Goal: Obtain resource: Obtain resource

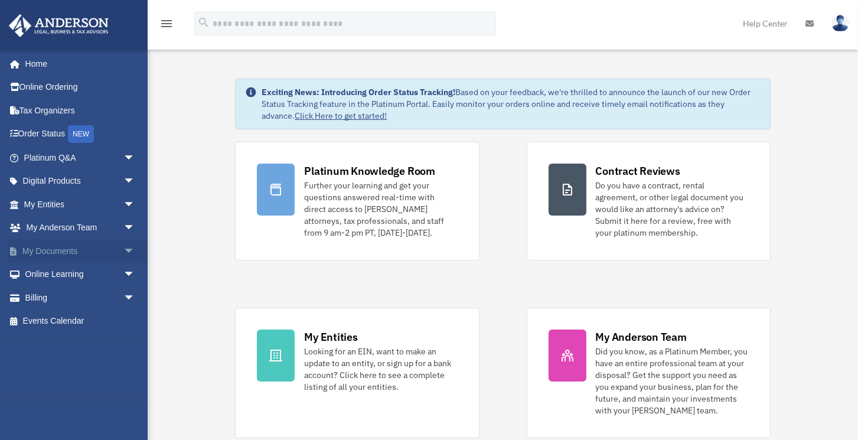
click at [124, 251] on span "arrow_drop_down" at bounding box center [135, 251] width 24 height 24
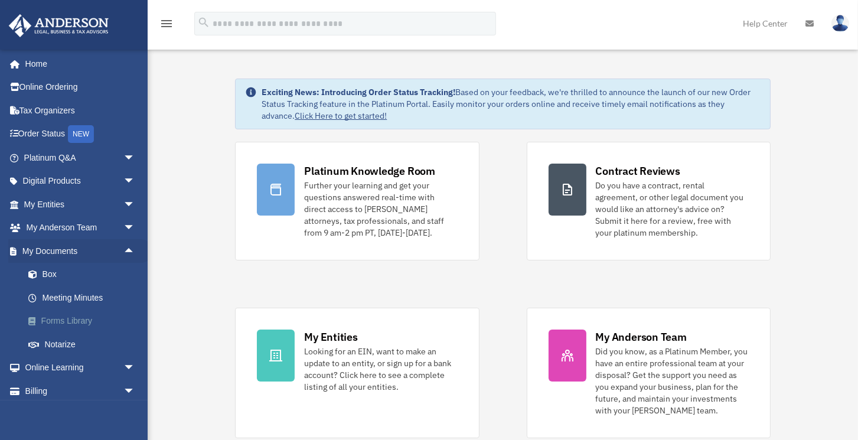
click at [74, 319] on link "Forms Library" at bounding box center [85, 321] width 136 height 24
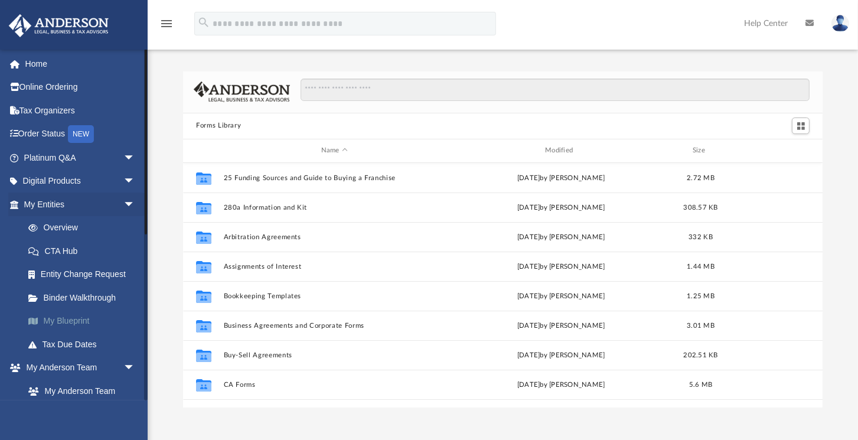
scroll to position [263, 634]
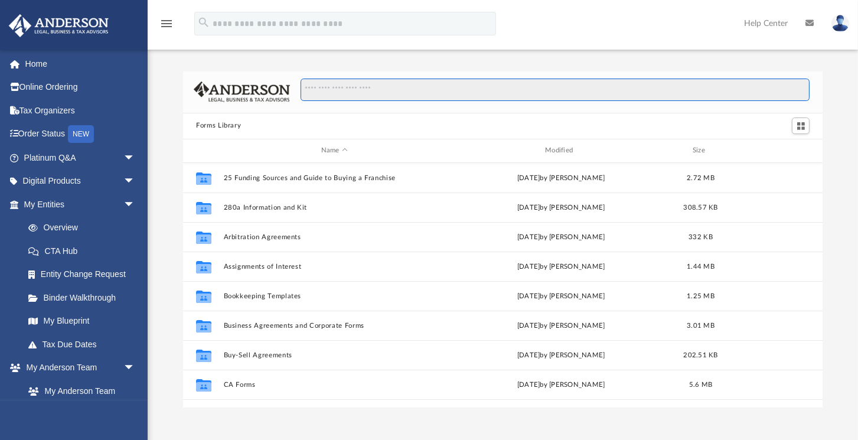
click at [332, 90] on input "Search files and folders" at bounding box center [555, 90] width 509 height 22
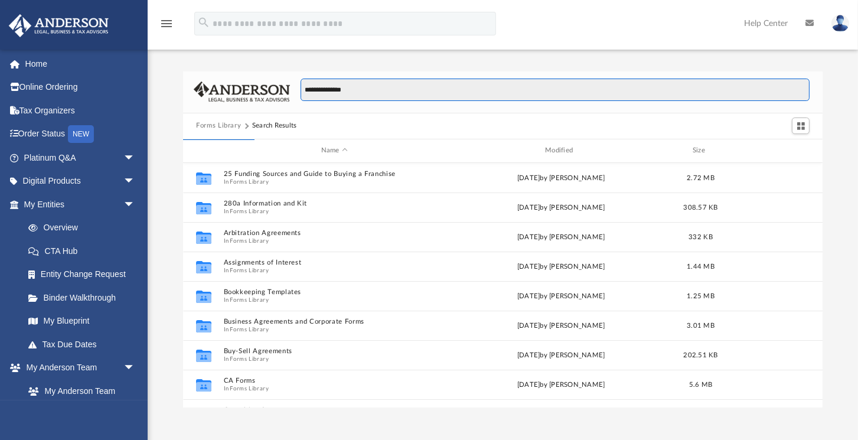
type input "**********"
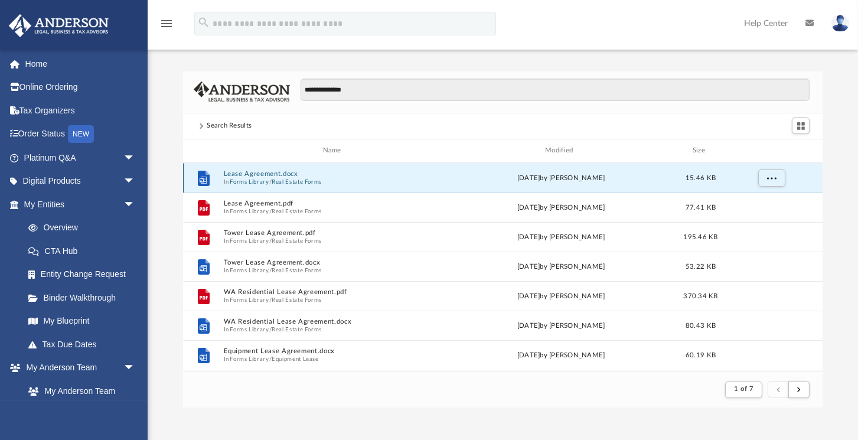
click at [263, 171] on button "Lease Agreement.docx" at bounding box center [334, 174] width 221 height 8
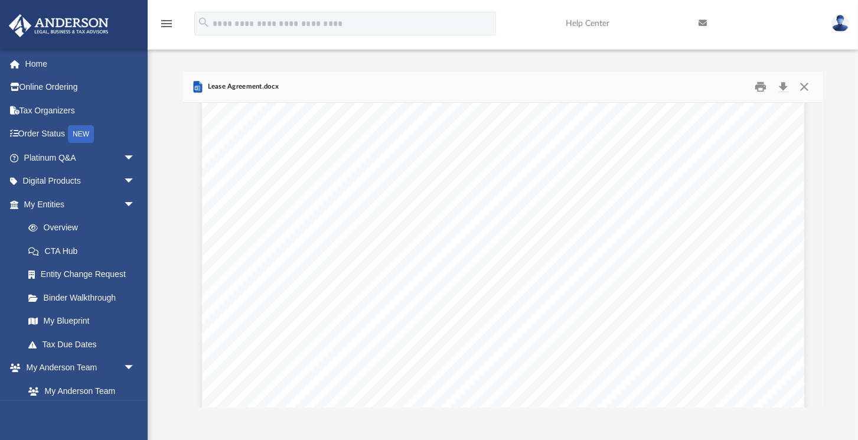
scroll to position [0, 0]
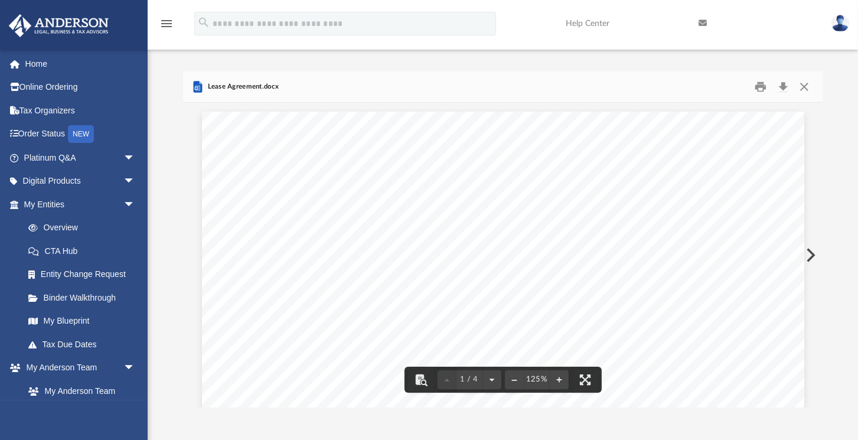
click at [782, 86] on button "Download" at bounding box center [782, 86] width 21 height 18
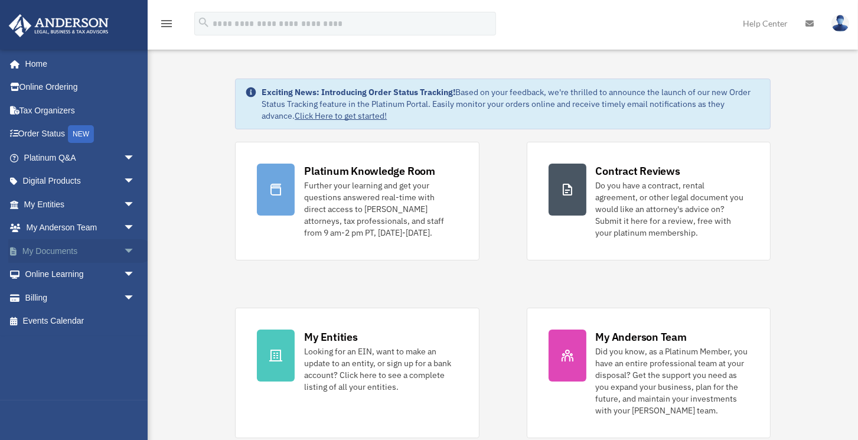
click at [123, 246] on span "arrow_drop_down" at bounding box center [135, 251] width 24 height 24
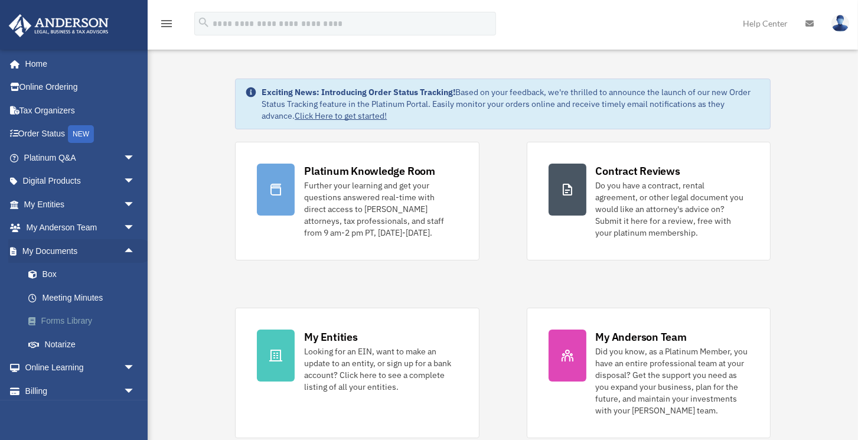
click at [74, 320] on link "Forms Library" at bounding box center [85, 321] width 136 height 24
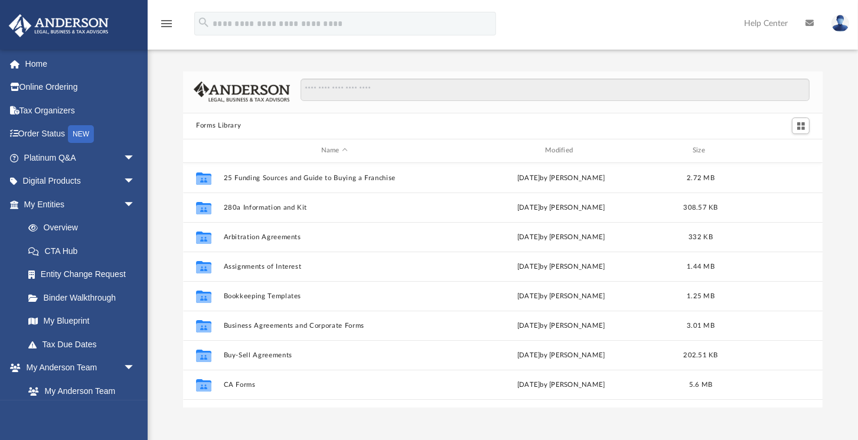
scroll to position [263, 634]
click at [327, 90] on input "Search files and folders" at bounding box center [555, 90] width 509 height 22
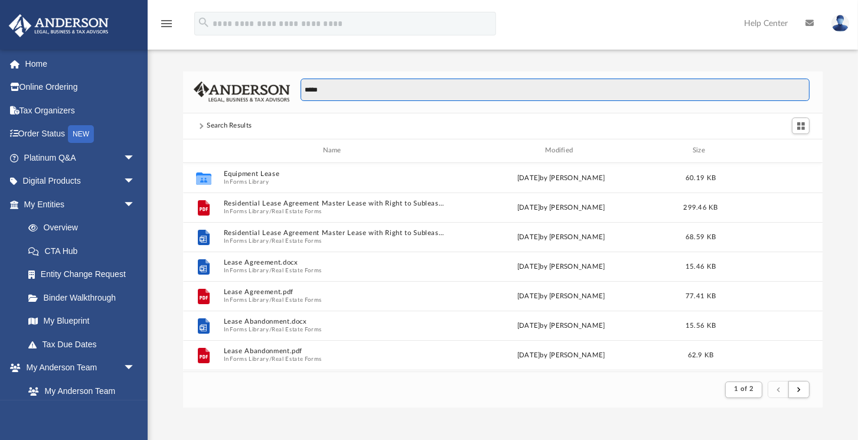
scroll to position [5, 5]
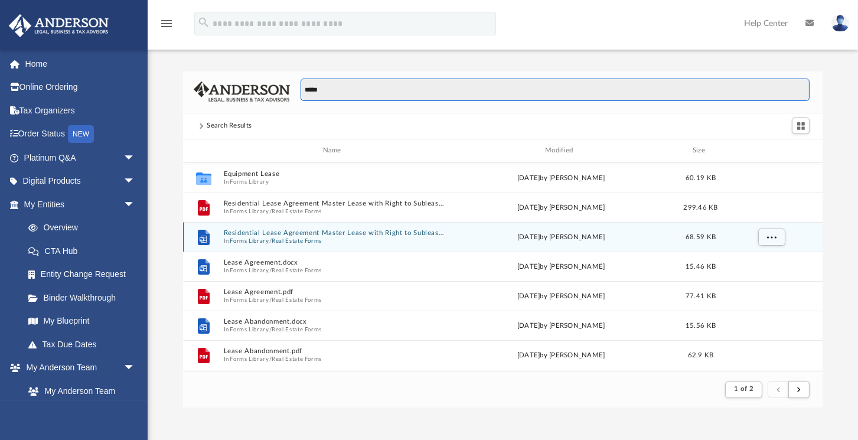
type input "*****"
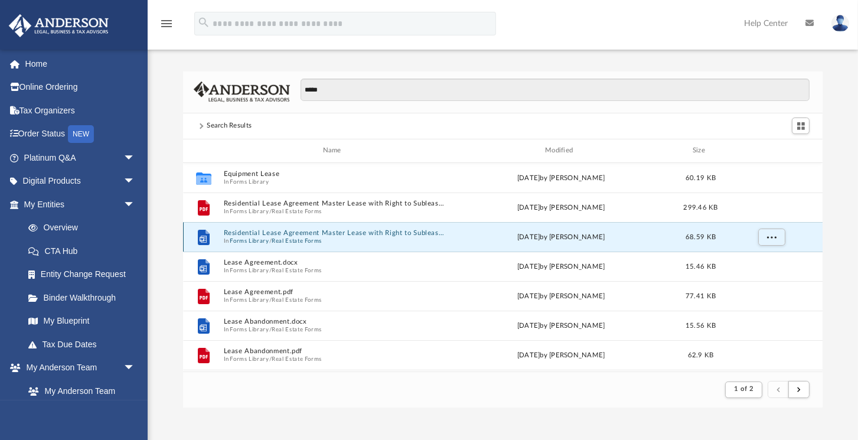
click at [366, 232] on button "Residential Lease Agreement Master Lease with Right to Sublease.docx" at bounding box center [334, 233] width 221 height 8
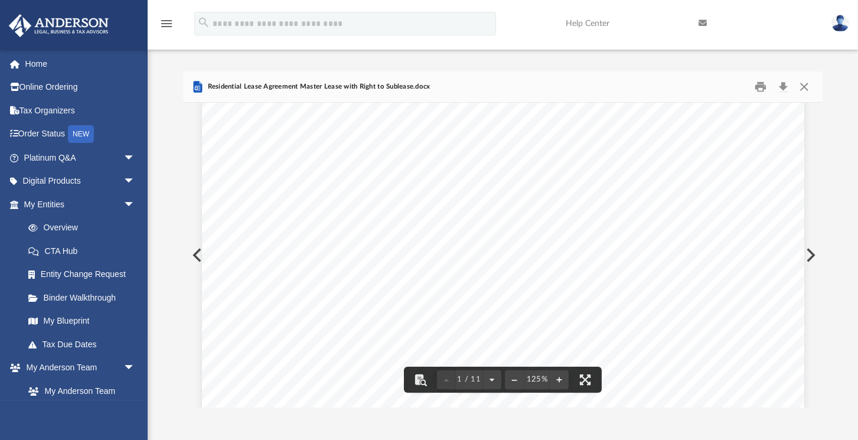
scroll to position [67, 0]
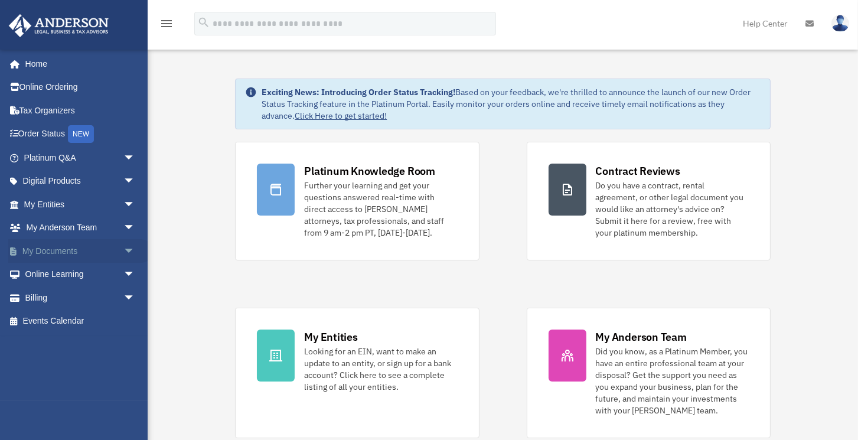
click at [126, 250] on span "arrow_drop_down" at bounding box center [135, 251] width 24 height 24
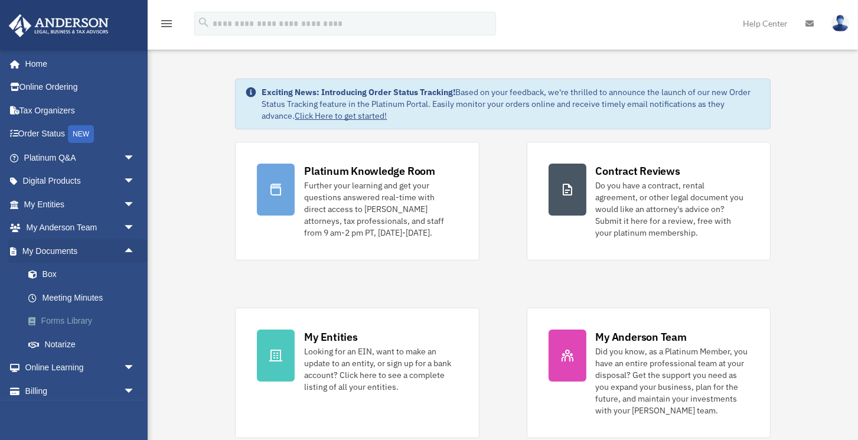
click at [66, 324] on link "Forms Library" at bounding box center [85, 321] width 136 height 24
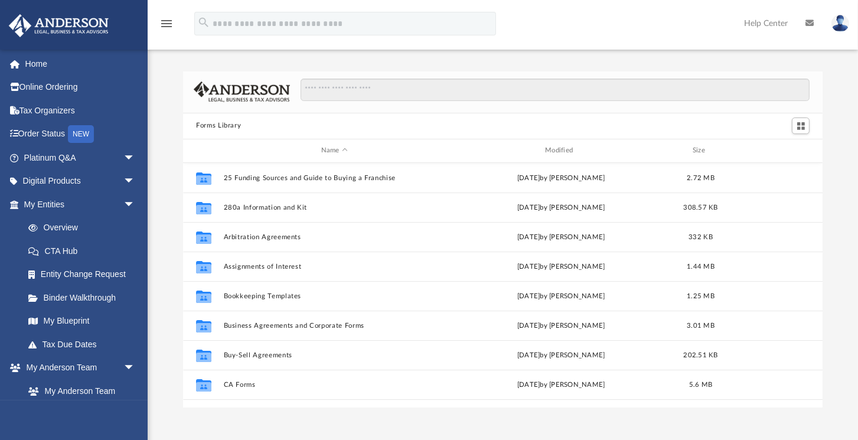
scroll to position [263, 634]
click at [389, 92] on input "Search files and folders" at bounding box center [555, 90] width 509 height 22
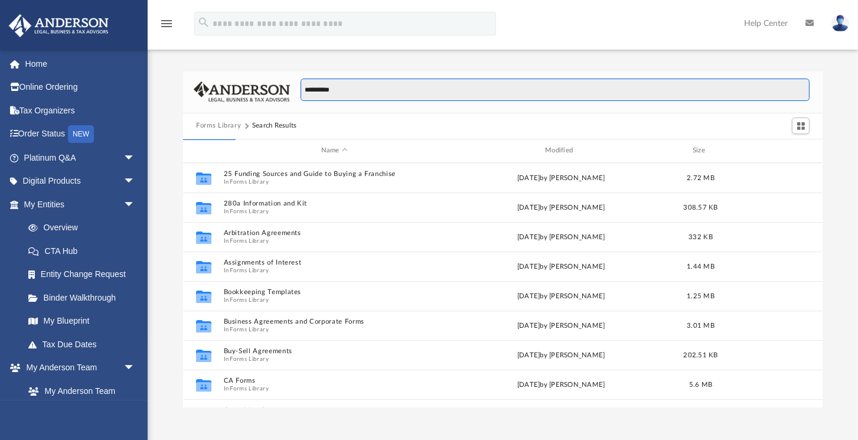
type input "**********"
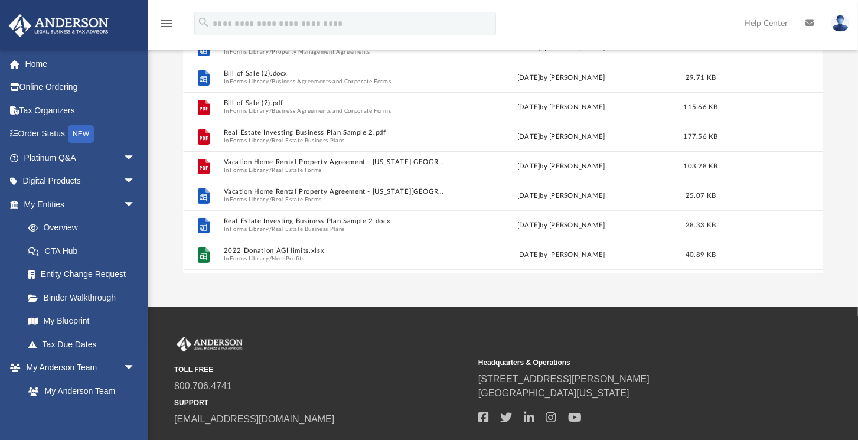
scroll to position [0, 0]
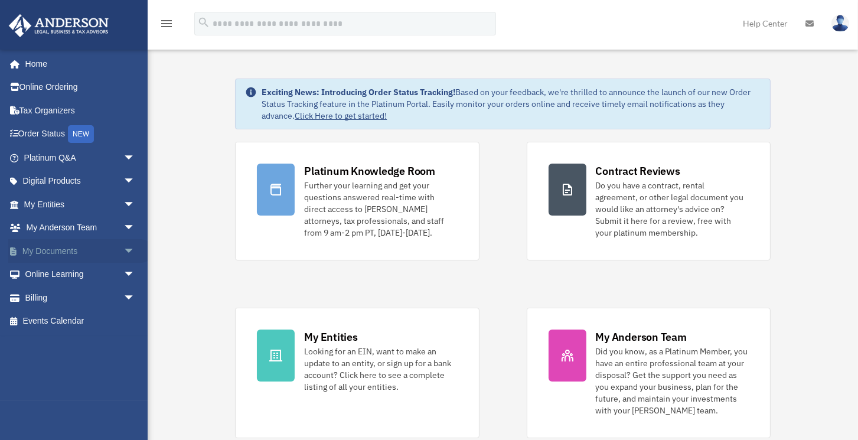
click at [125, 249] on span "arrow_drop_down" at bounding box center [135, 251] width 24 height 24
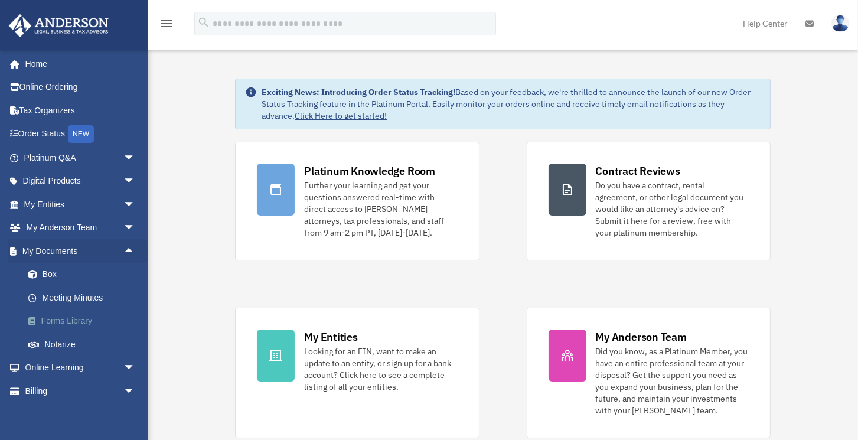
click at [72, 322] on link "Forms Library" at bounding box center [85, 321] width 136 height 24
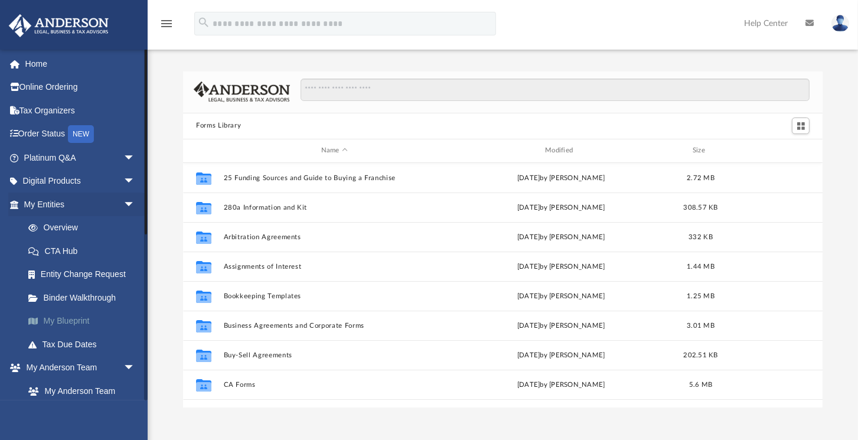
scroll to position [263, 634]
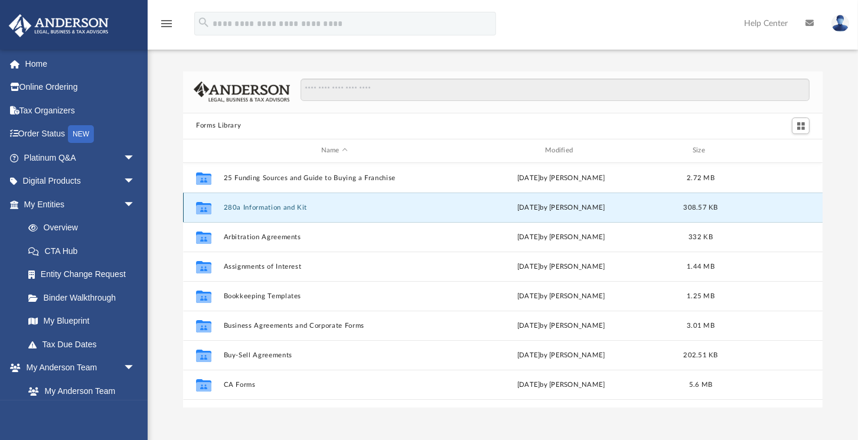
click at [256, 208] on button "280a Information and Kit" at bounding box center [334, 208] width 221 height 8
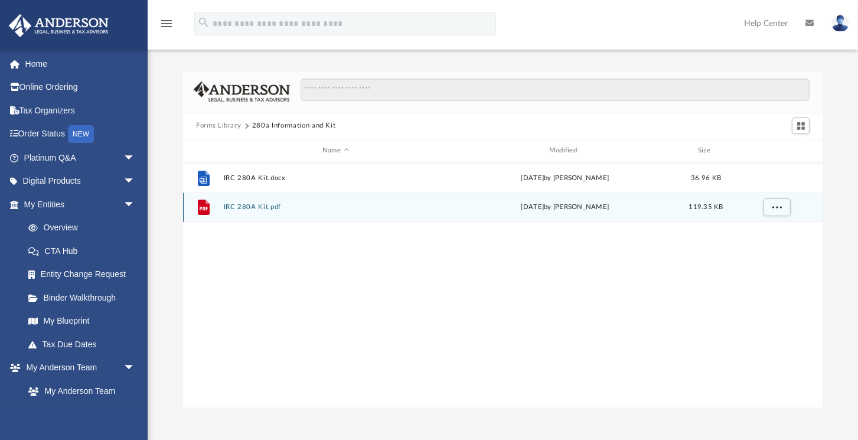
click at [256, 208] on button "IRC 280A Kit.pdf" at bounding box center [336, 207] width 224 height 8
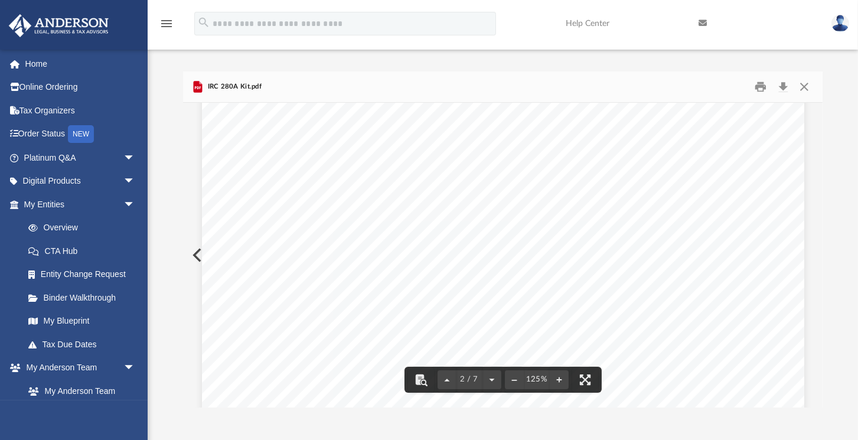
scroll to position [641, 0]
